Goal: Information Seeking & Learning: Check status

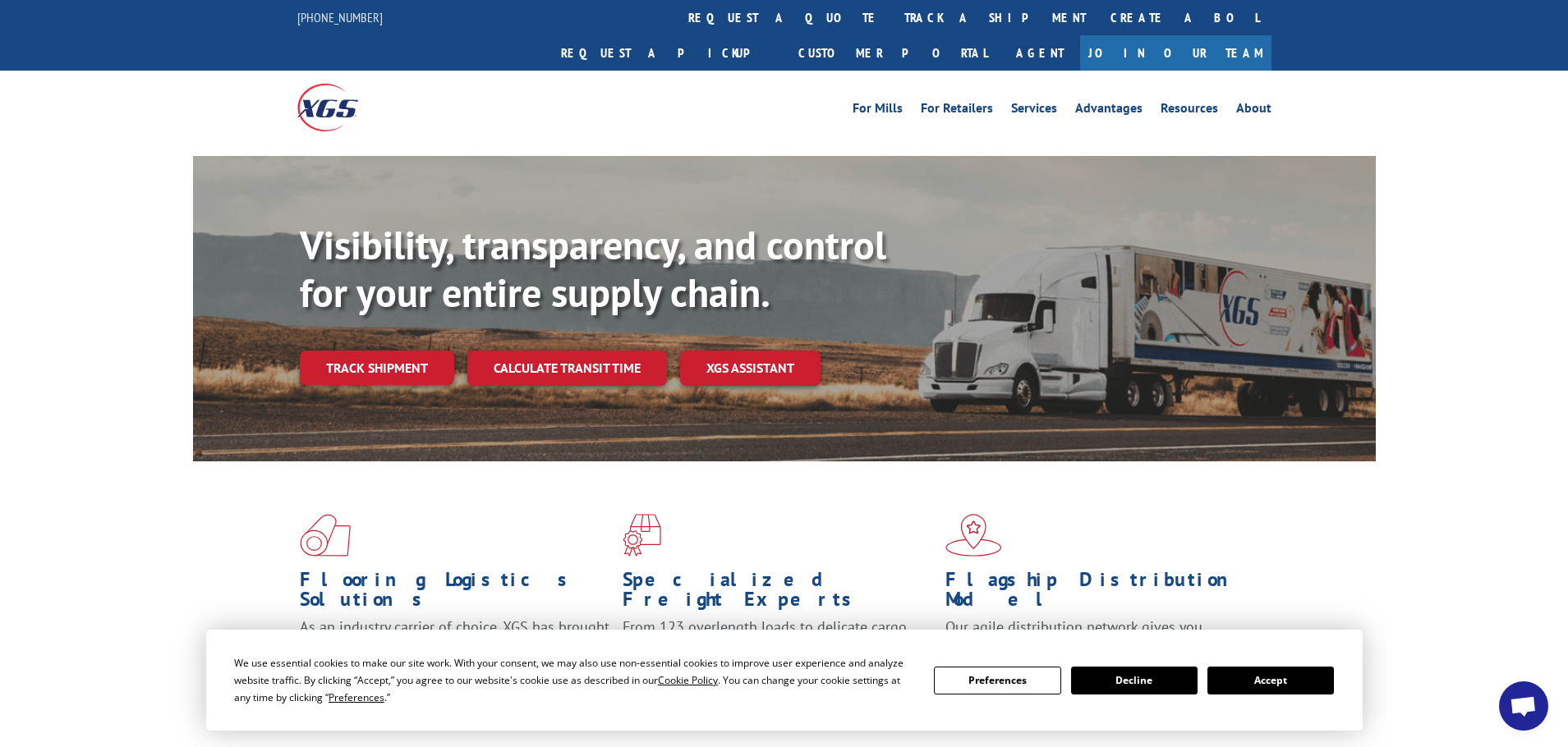
click at [1290, 686] on button "Accept" at bounding box center [1270, 680] width 127 height 28
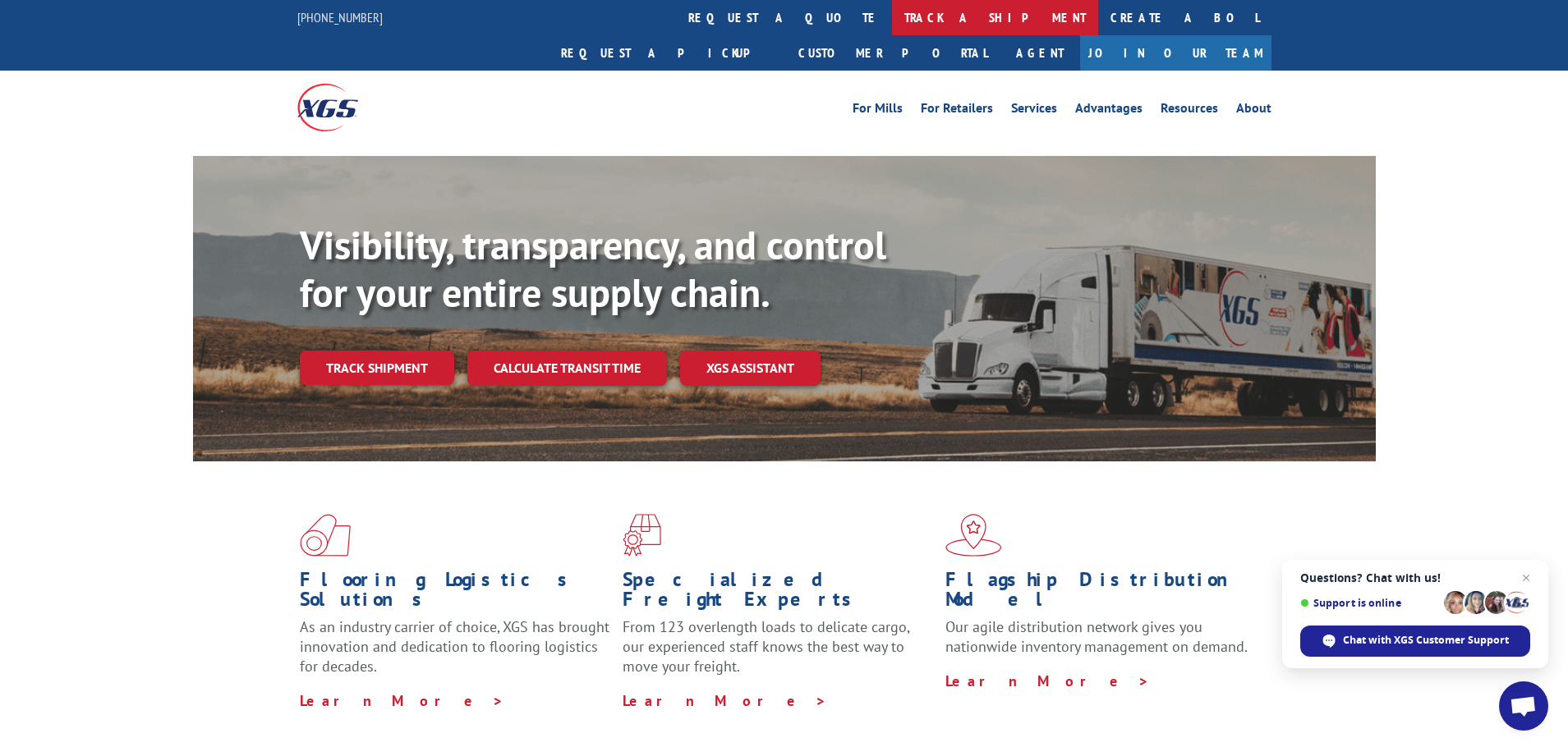
click at [892, 14] on link "track a shipment" at bounding box center [995, 17] width 206 height 35
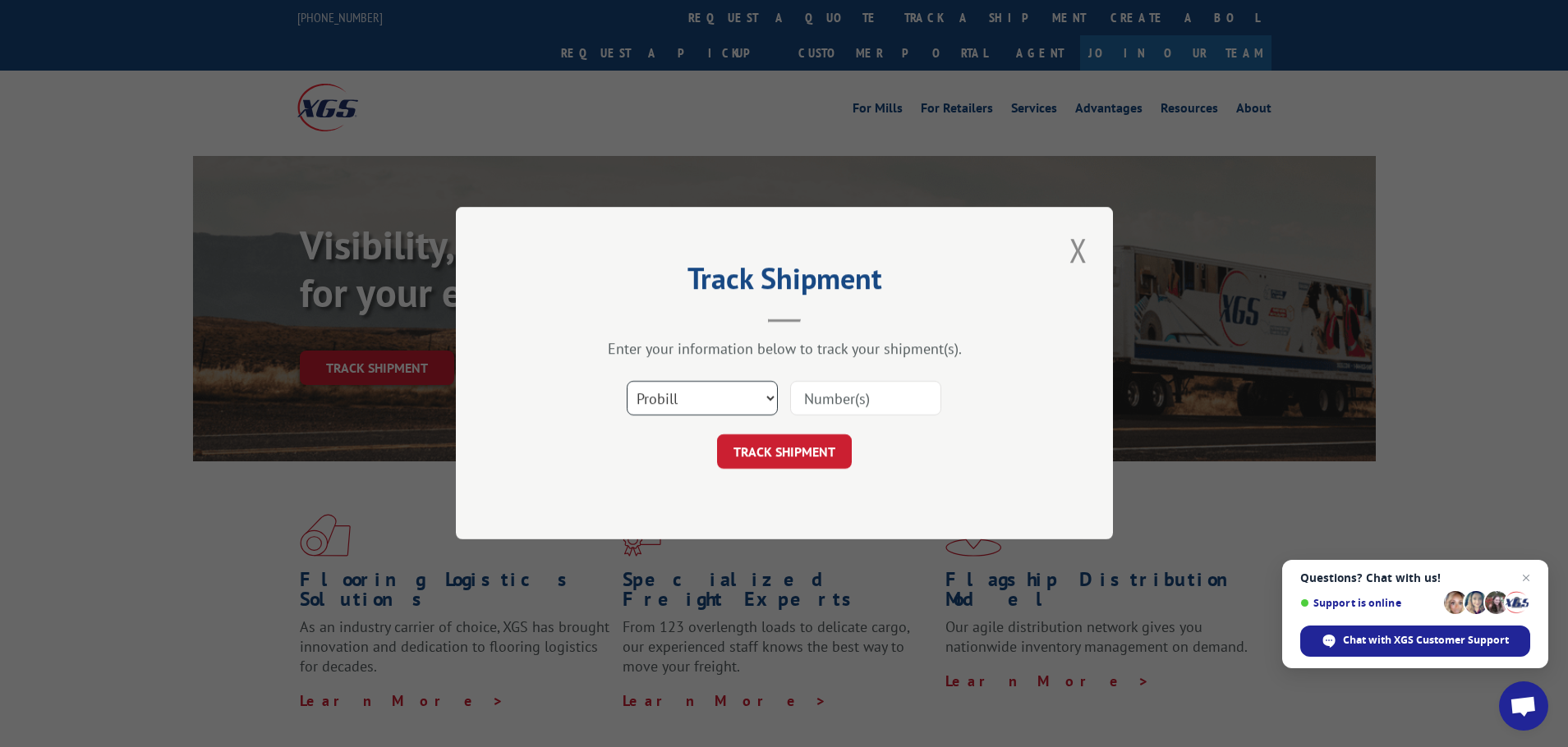
click at [773, 396] on select "Select category... Probill BOL PO" at bounding box center [702, 399] width 151 height 34
select select "po"
click at [627, 382] on select "Select category... Probill BOL PO" at bounding box center [702, 399] width 151 height 34
click at [819, 393] on input at bounding box center [866, 399] width 151 height 34
paste input "57512356"
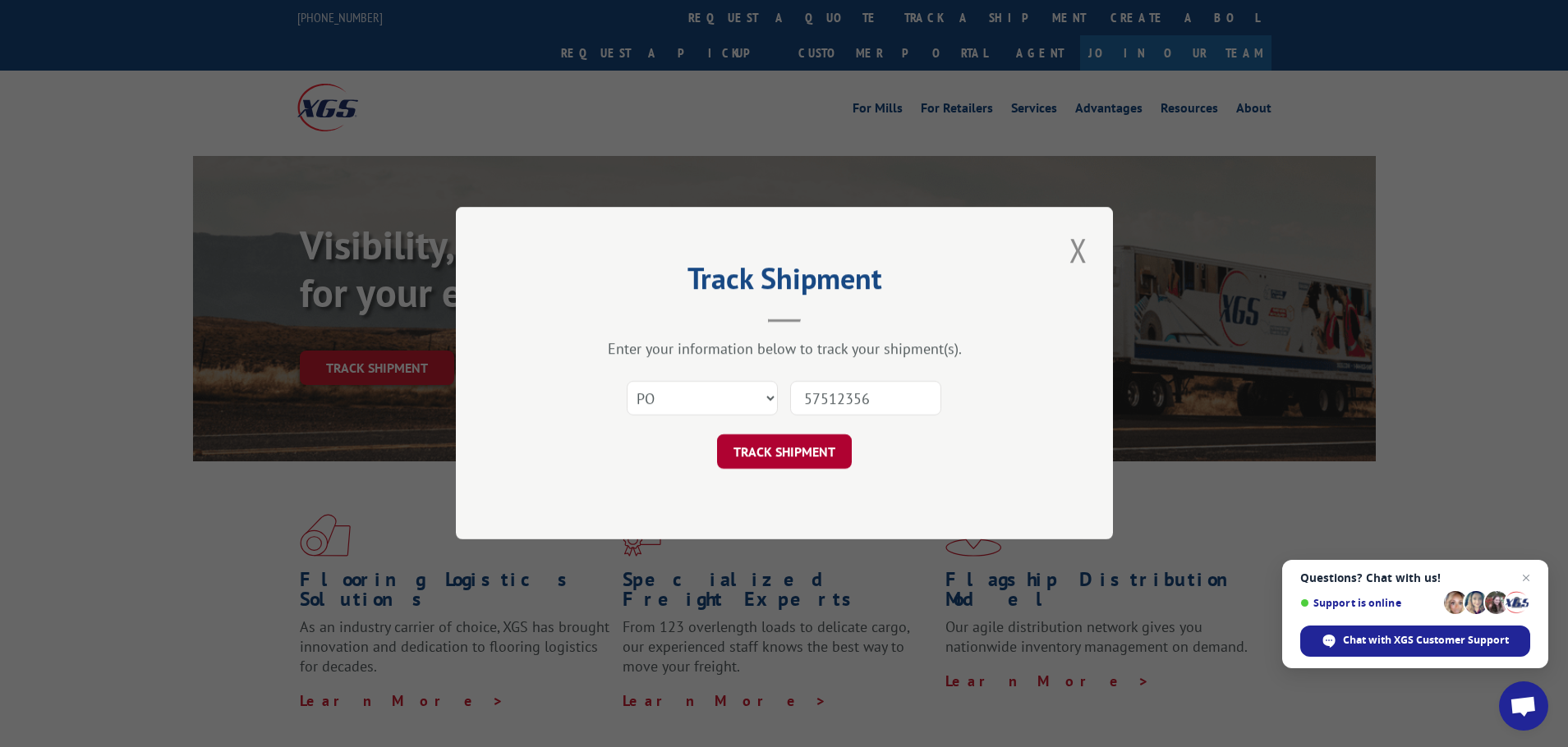
type input "57512356"
click at [800, 448] on button "TRACK SHIPMENT" at bounding box center [784, 452] width 135 height 34
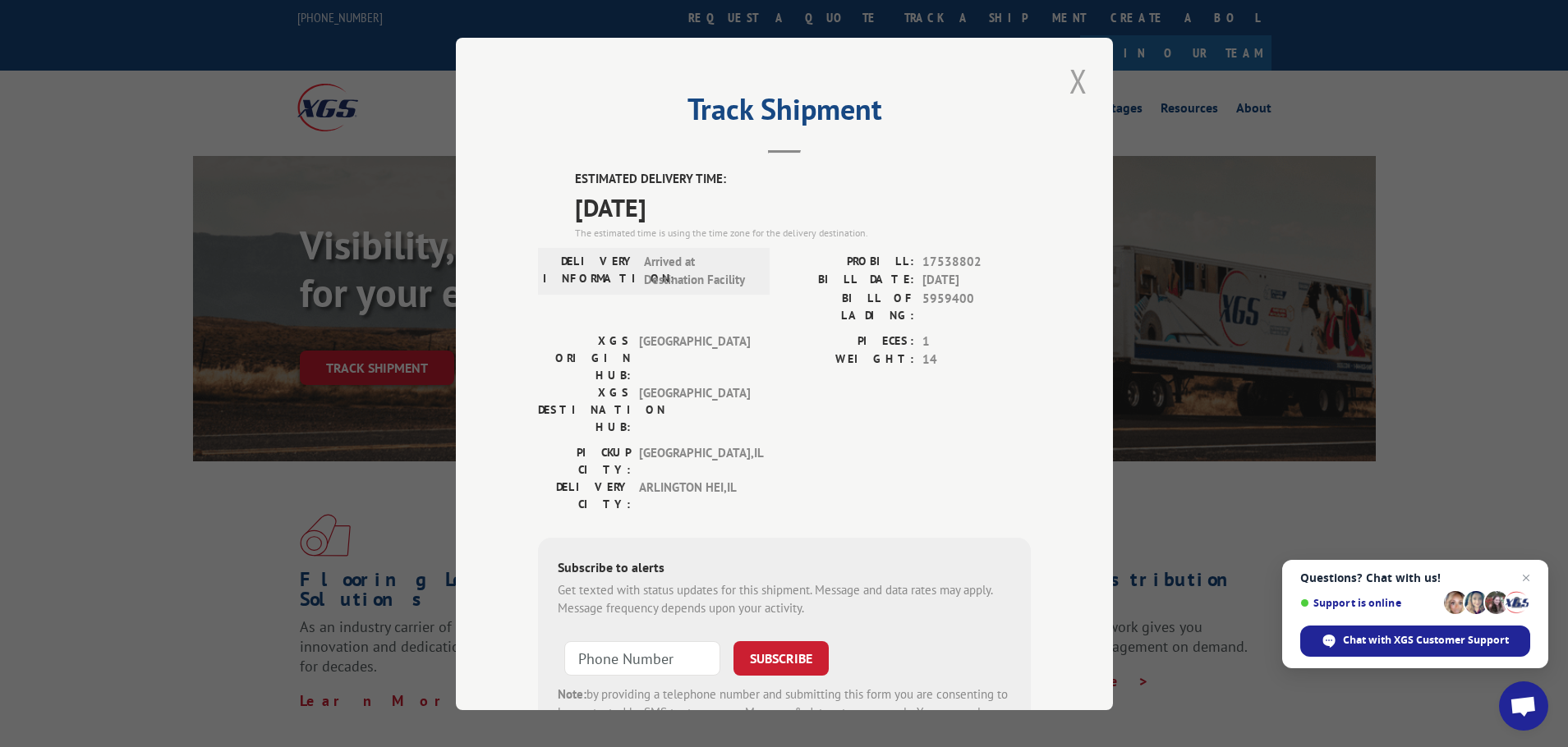
click at [1076, 81] on button "Close modal" at bounding box center [1077, 80] width 28 height 45
